Goal: Navigation & Orientation: Find specific page/section

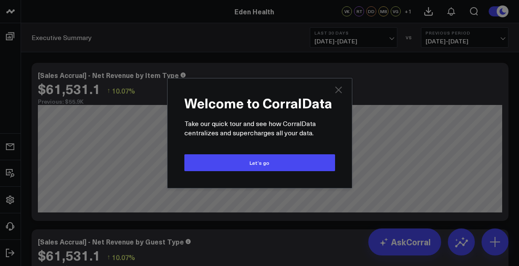
click at [341, 91] on icon "Close" at bounding box center [338, 90] width 10 height 10
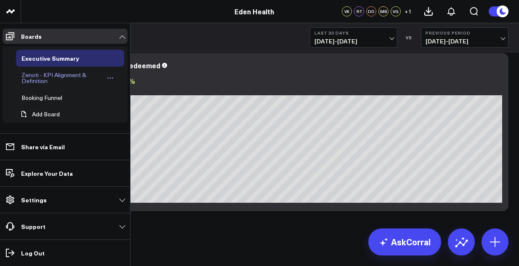
scroll to position [3, 0]
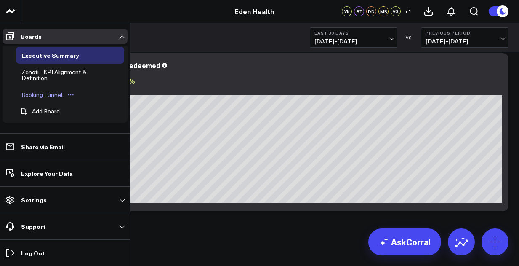
click at [51, 96] on div "Booking Funnel" at bounding box center [41, 95] width 45 height 10
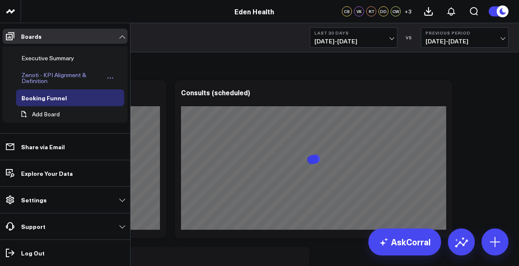
click at [56, 72] on div "Zenoti - KPI Alignment & Definition" at bounding box center [61, 78] width 85 height 16
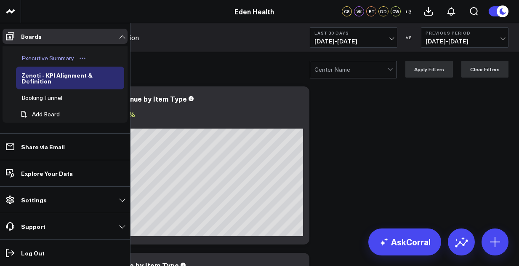
click at [54, 55] on div "Executive Summary" at bounding box center [47, 58] width 57 height 10
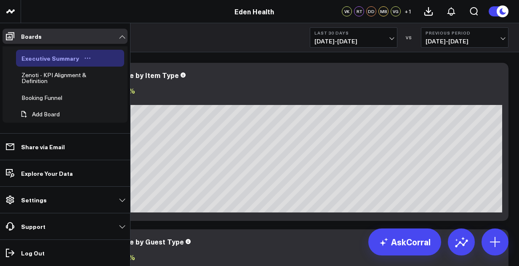
click at [89, 58] on button "Open board menu" at bounding box center [87, 58] width 13 height 7
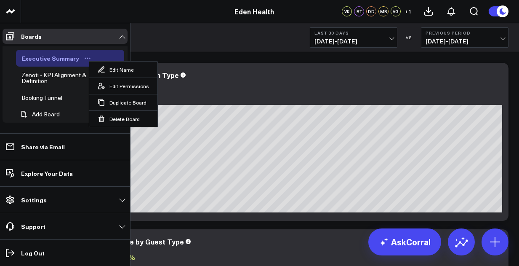
click at [85, 58] on icon "Open board menu" at bounding box center [87, 58] width 7 height 7
click at [63, 55] on div "Executive Summary" at bounding box center [50, 58] width 62 height 10
